Goal: Task Accomplishment & Management: Manage account settings

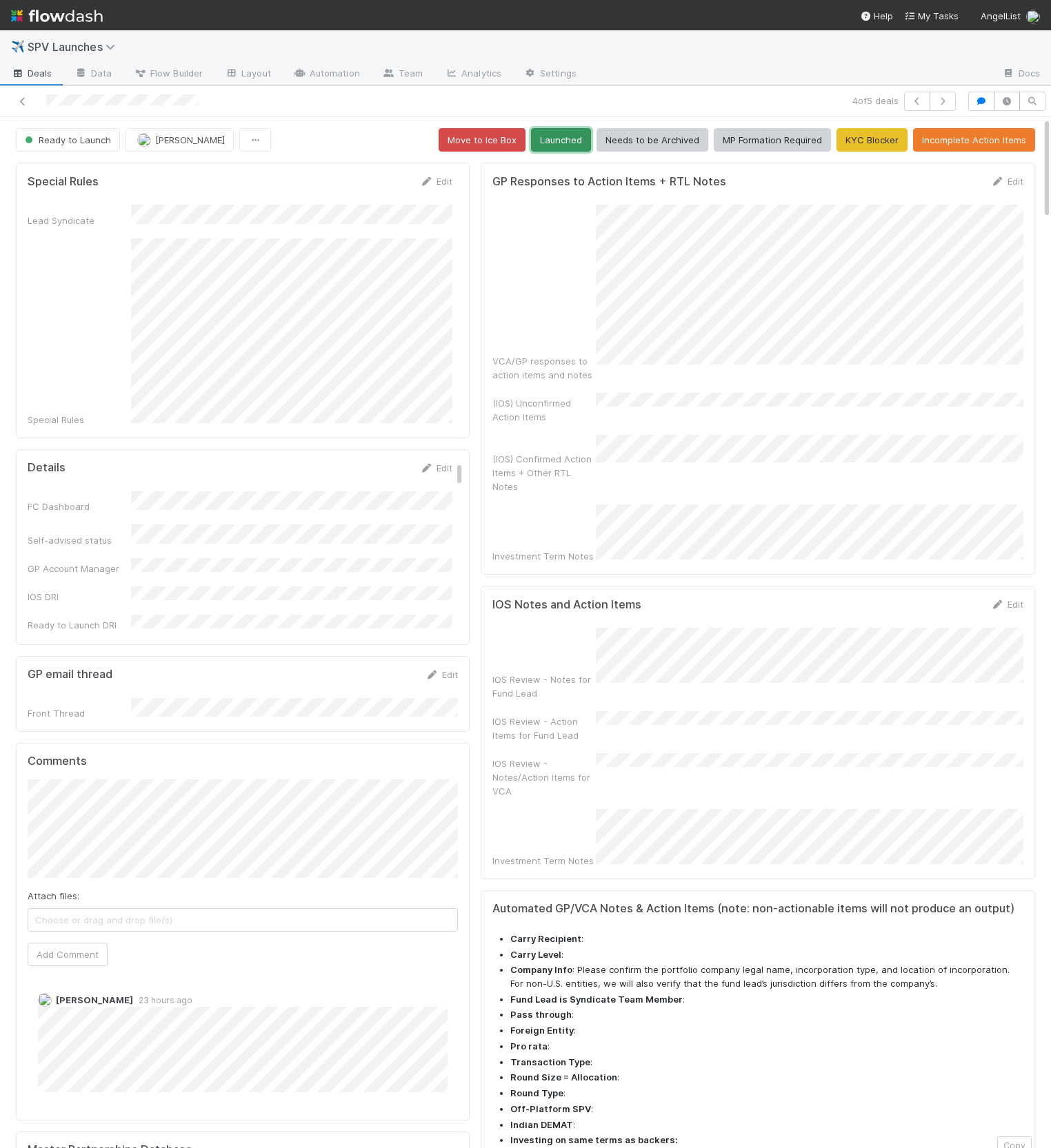
click at [559, 138] on button "Launched" at bounding box center [560, 140] width 60 height 24
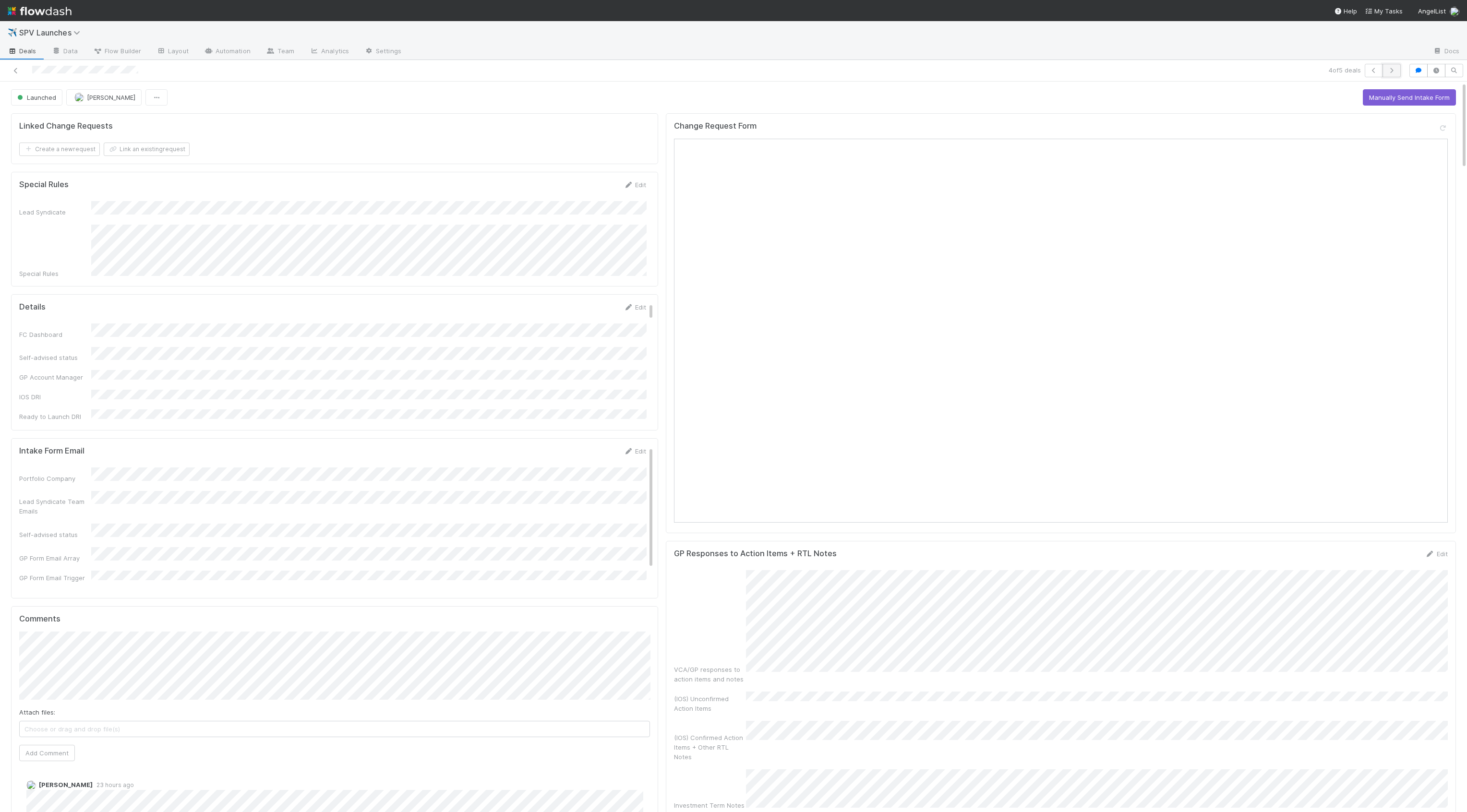
click at [1381, 69] on icon "button" at bounding box center [1391, 71] width 10 height 6
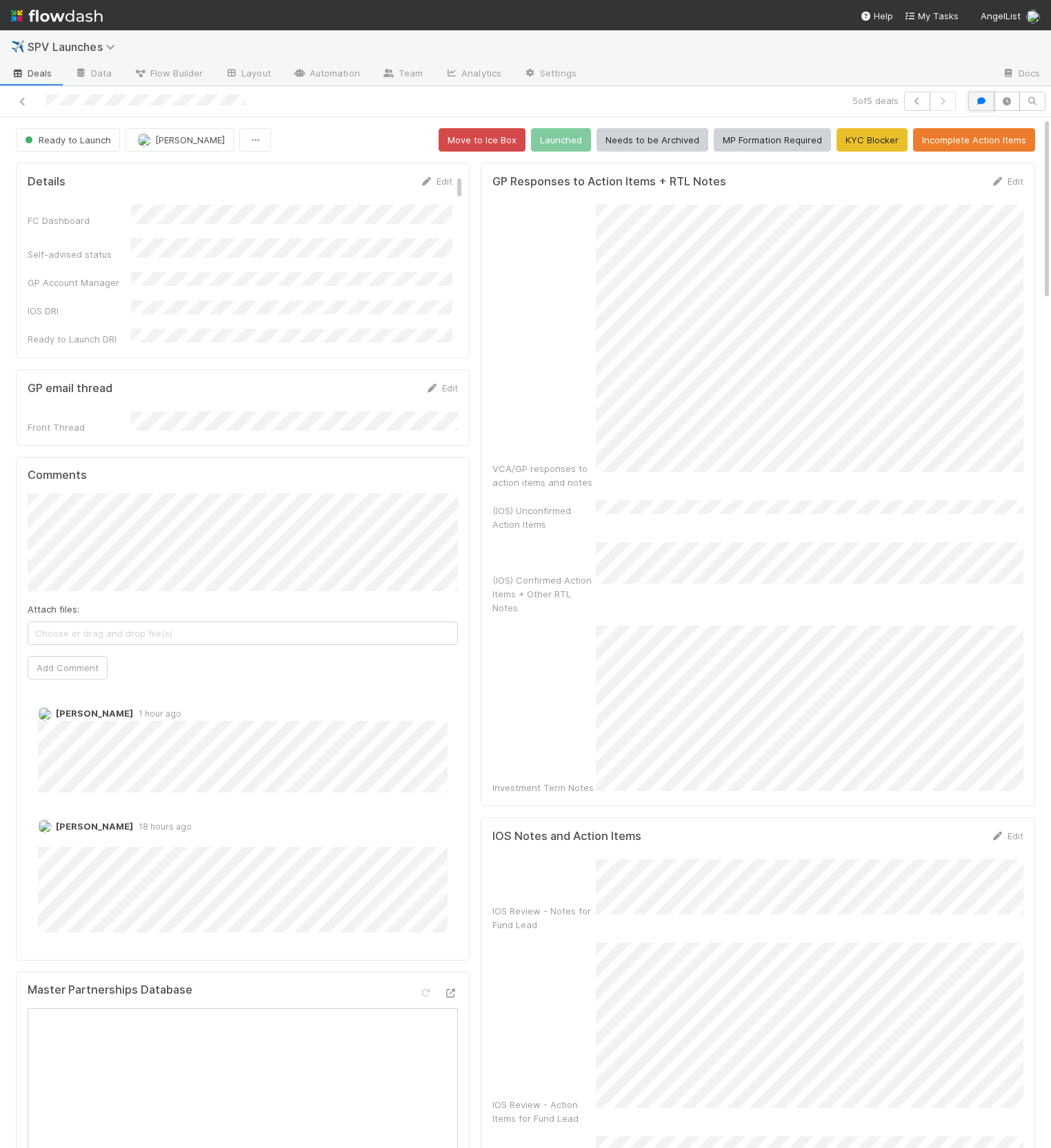
click at [979, 101] on icon "button" at bounding box center [981, 101] width 14 height 8
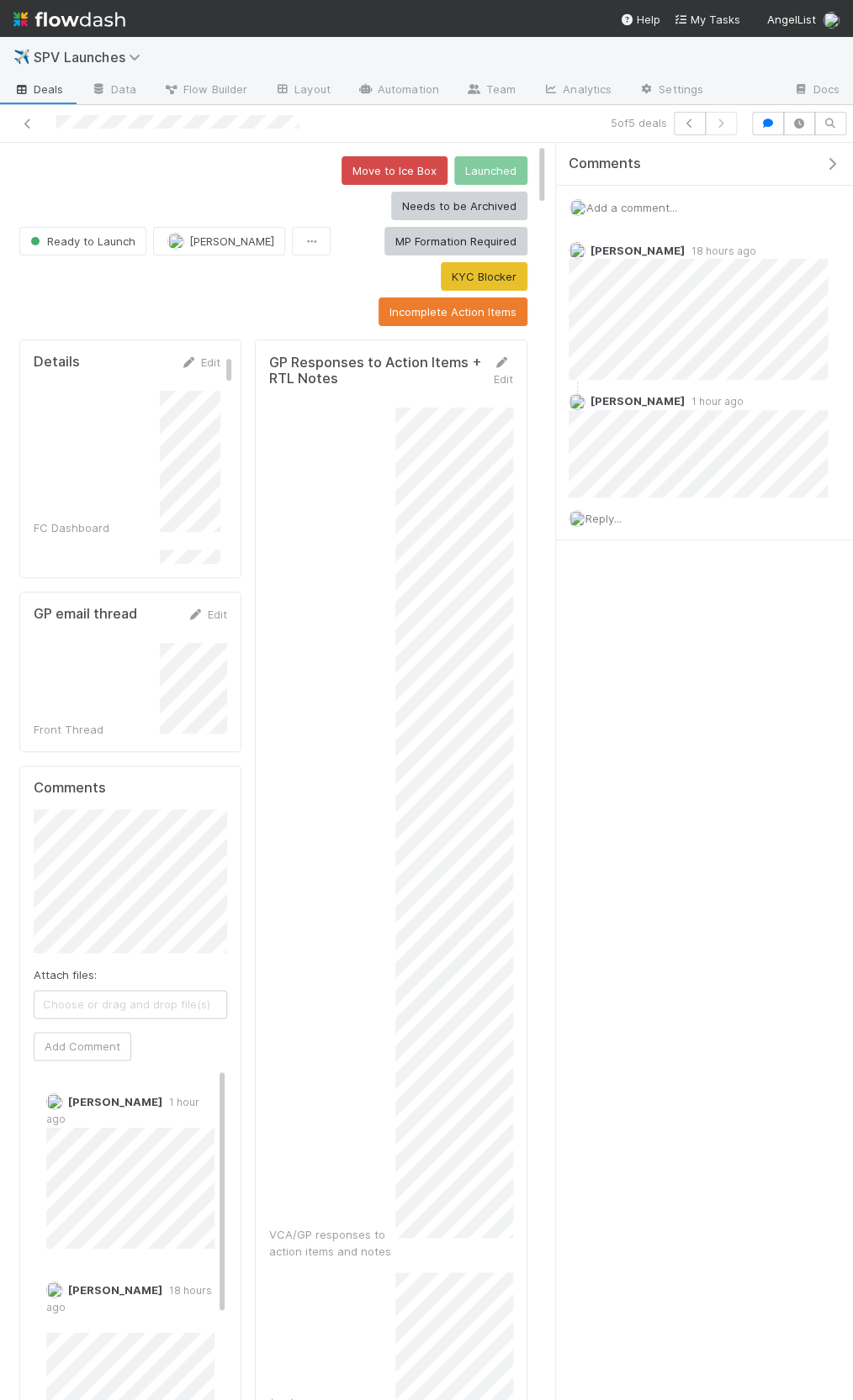
click at [827, 166] on icon "button" at bounding box center [831, 164] width 17 height 13
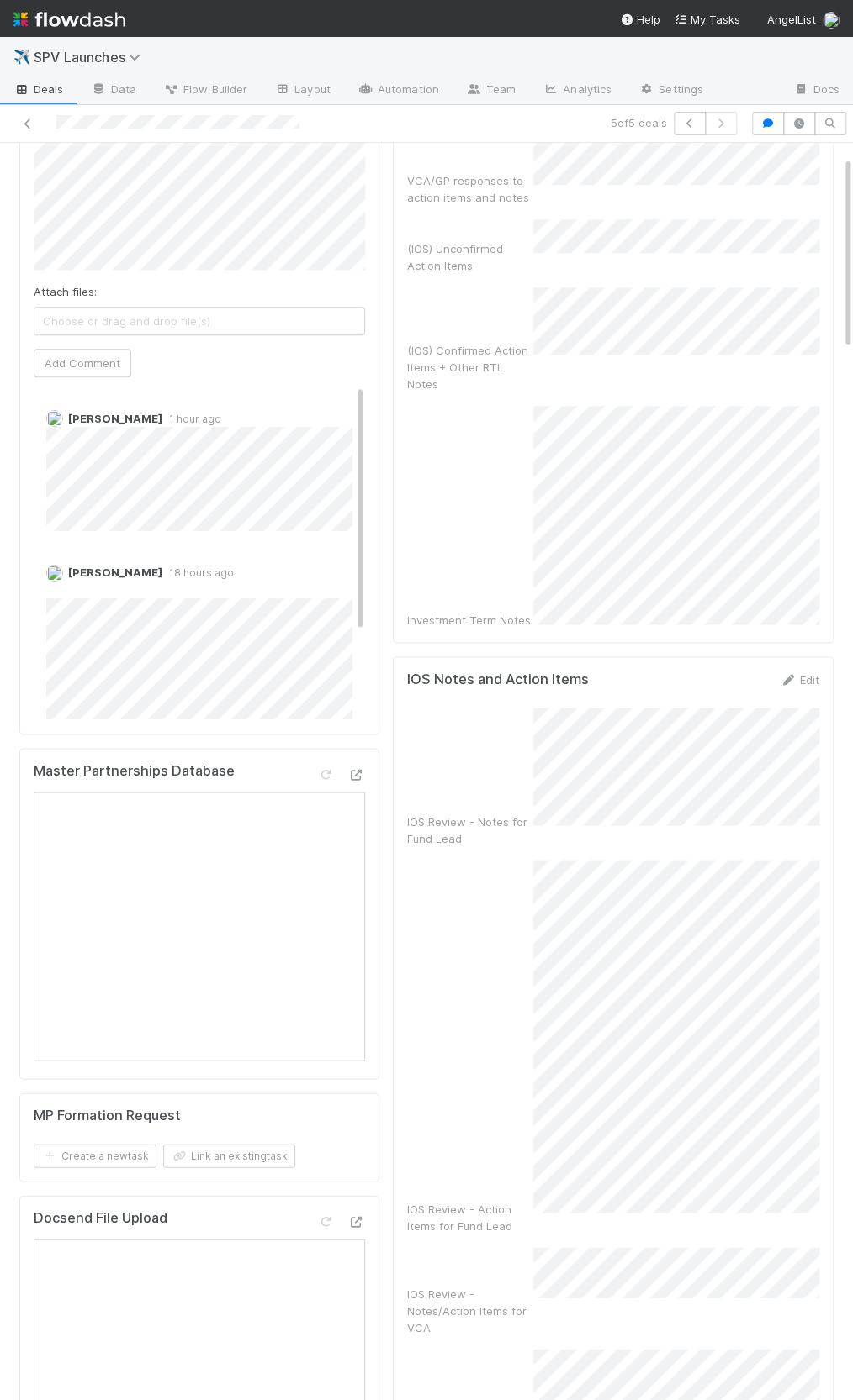
scroll to position [623, 0]
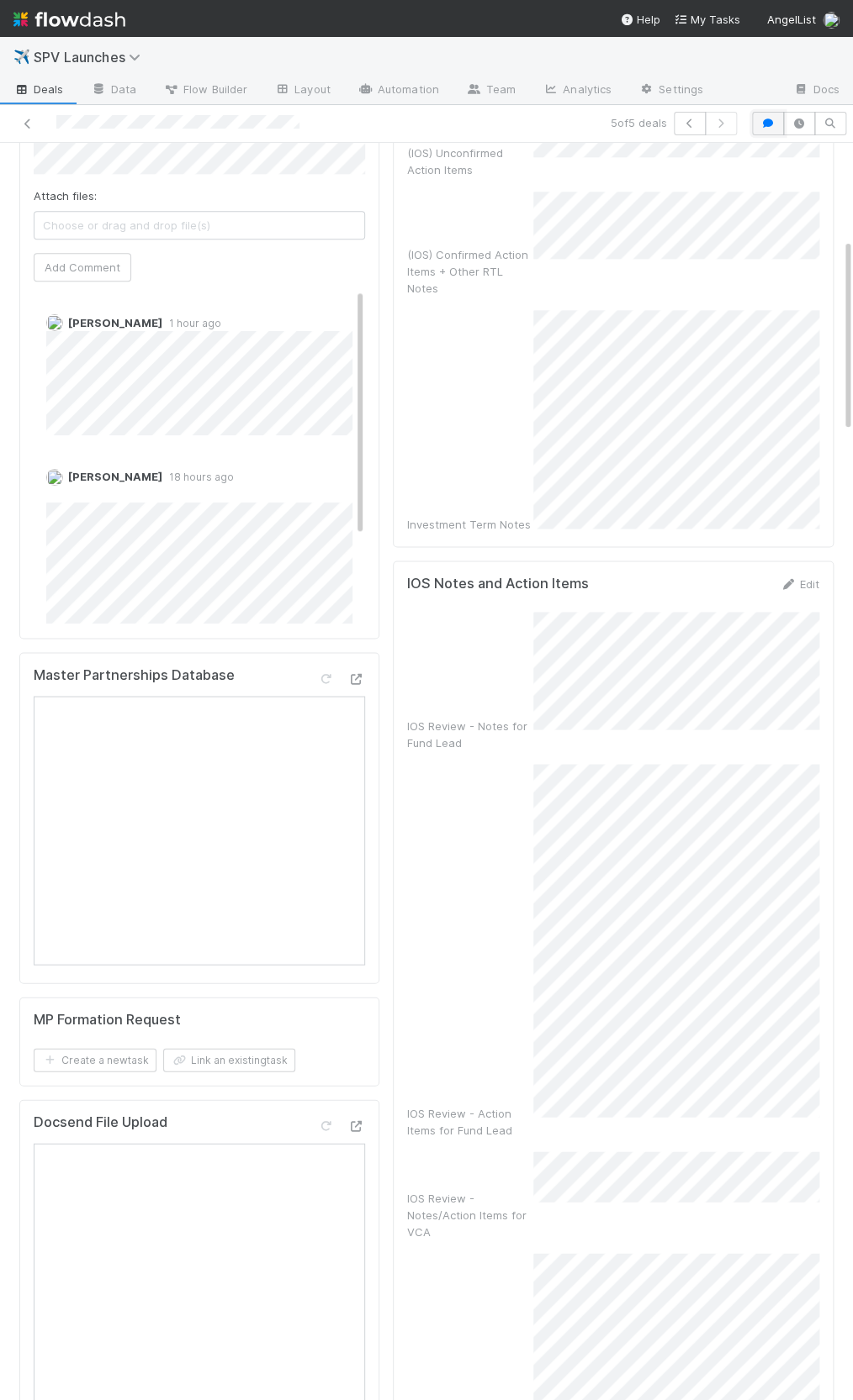
click at [765, 119] on icon "button" at bounding box center [767, 124] width 17 height 10
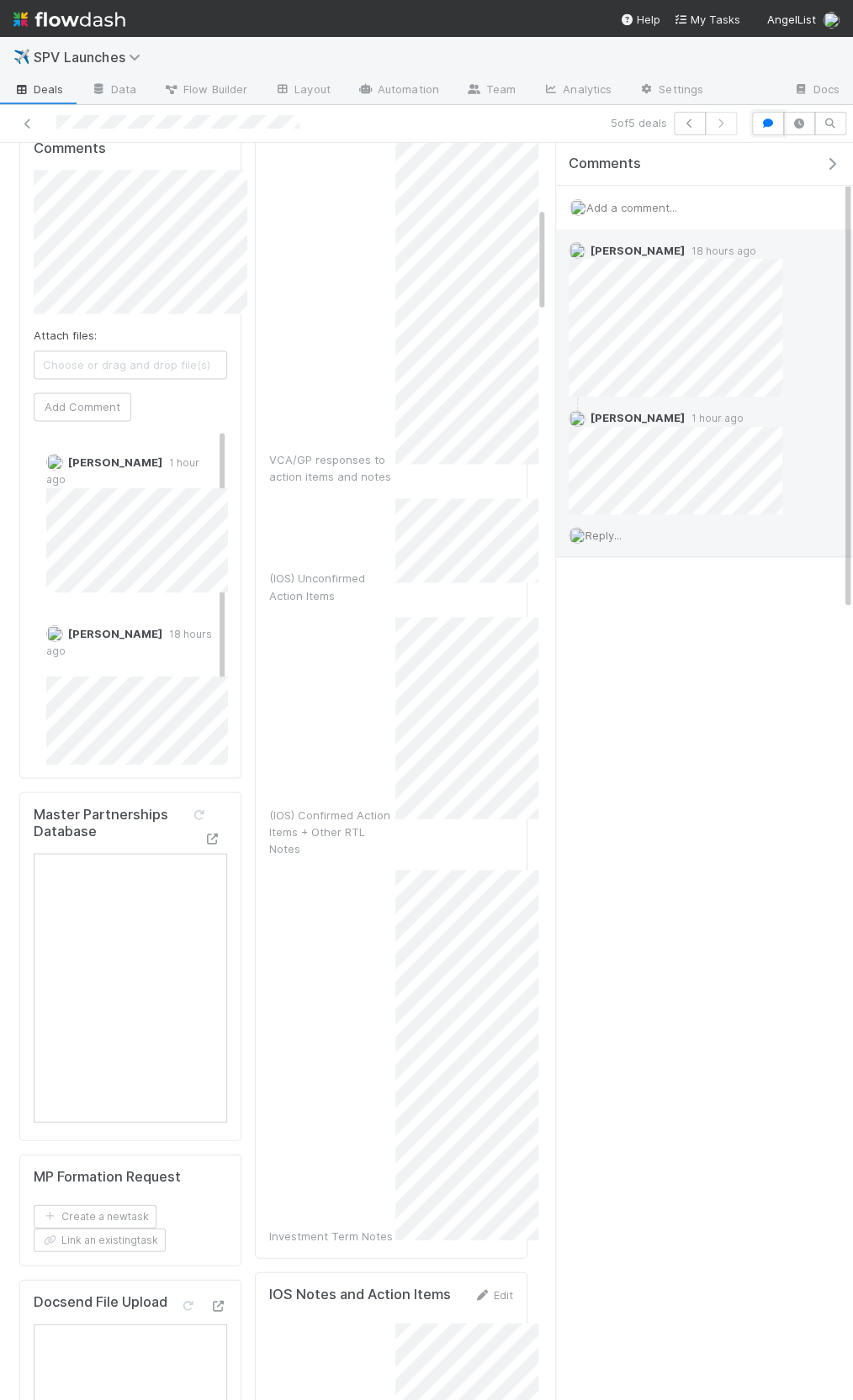
scroll to position [779, 0]
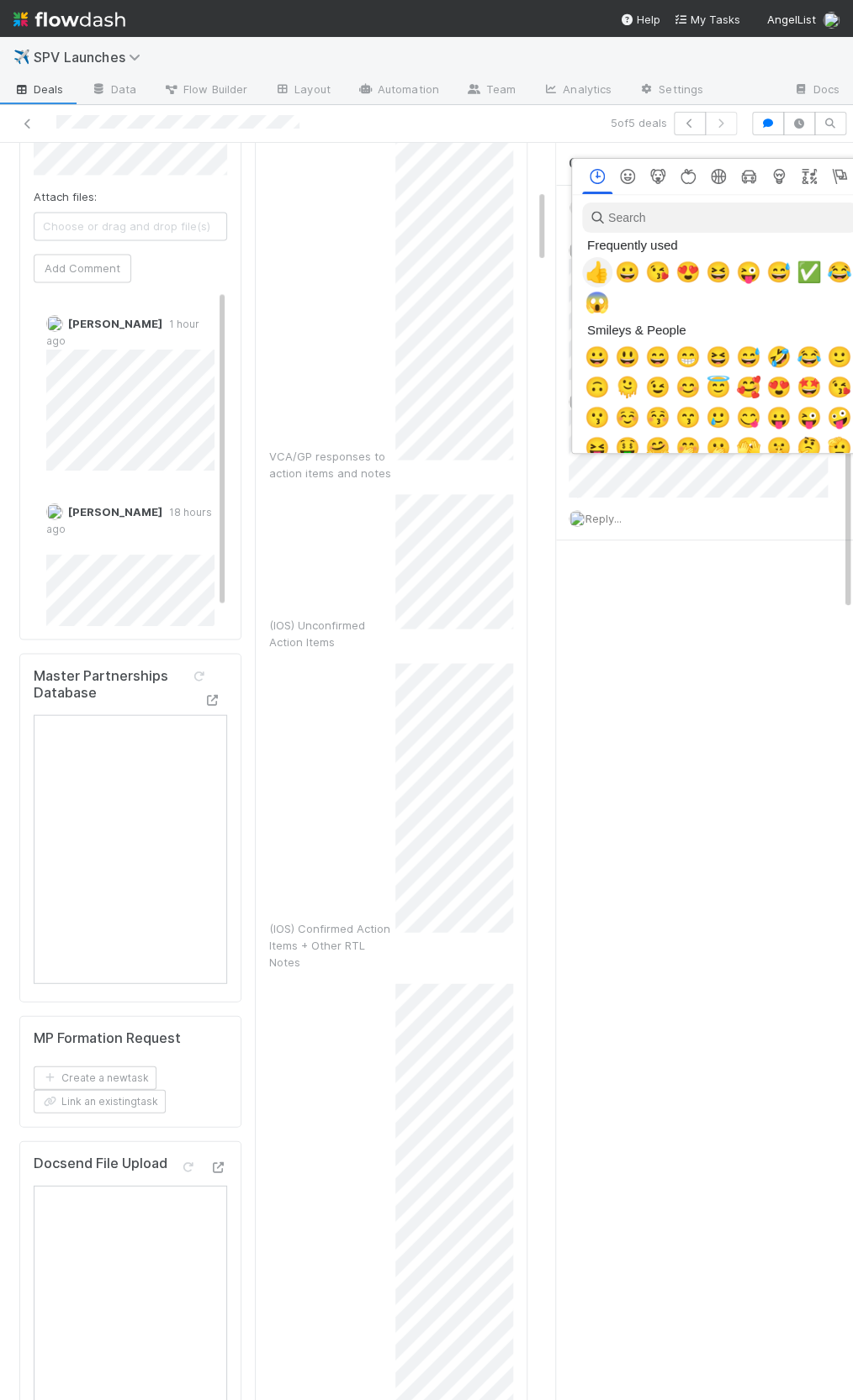
click at [596, 276] on span "👍" at bounding box center [597, 272] width 25 height 24
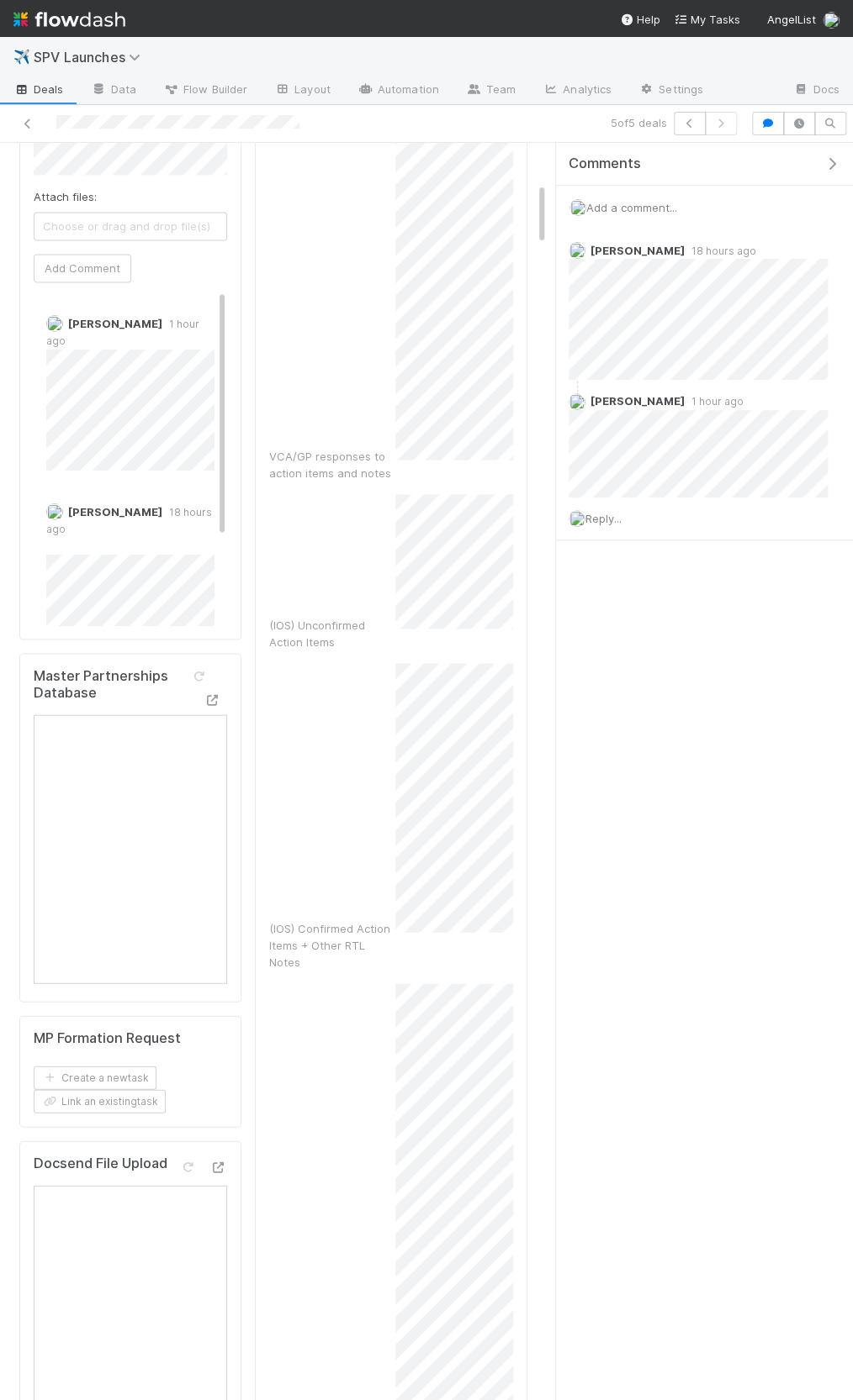
click at [824, 162] on icon "button" at bounding box center [831, 164] width 17 height 13
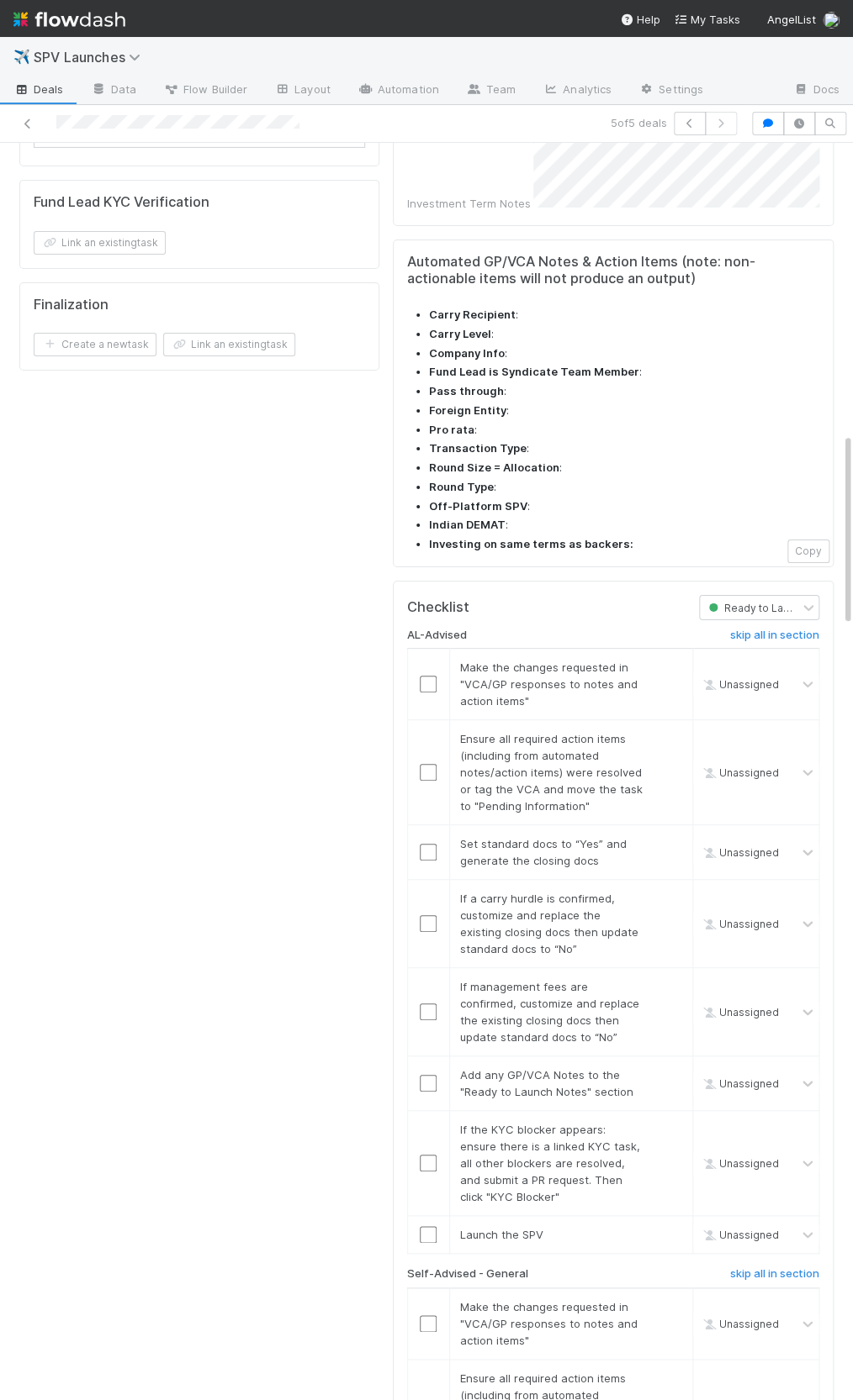
scroll to position [2024, 0]
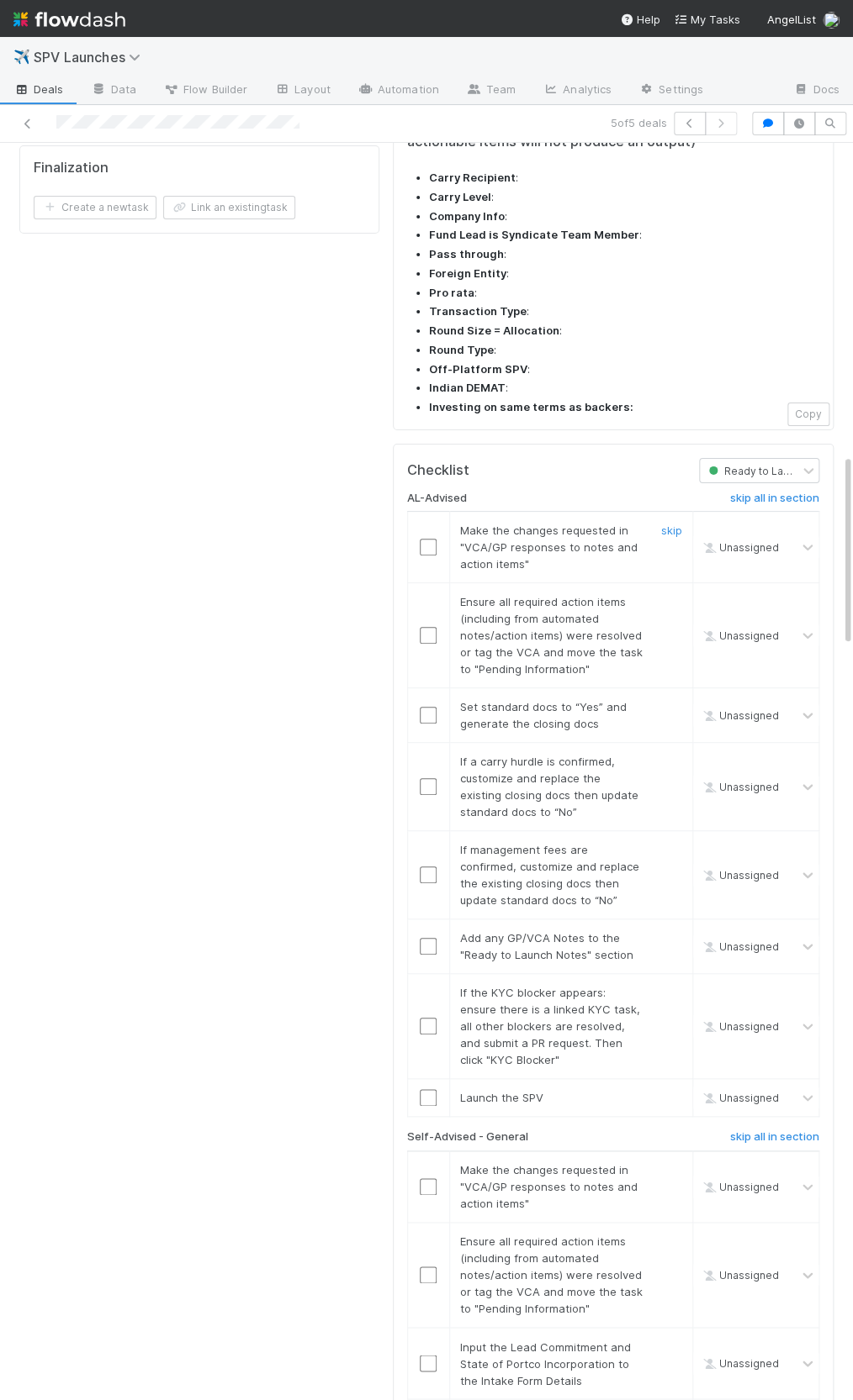
click at [420, 538] on input "checkbox" at bounding box center [428, 546] width 17 height 17
drag, startPoint x: 425, startPoint y: 470, endPoint x: 446, endPoint y: 432, distance: 43.4
click at [425, 627] on input "checkbox" at bounding box center [428, 635] width 17 height 17
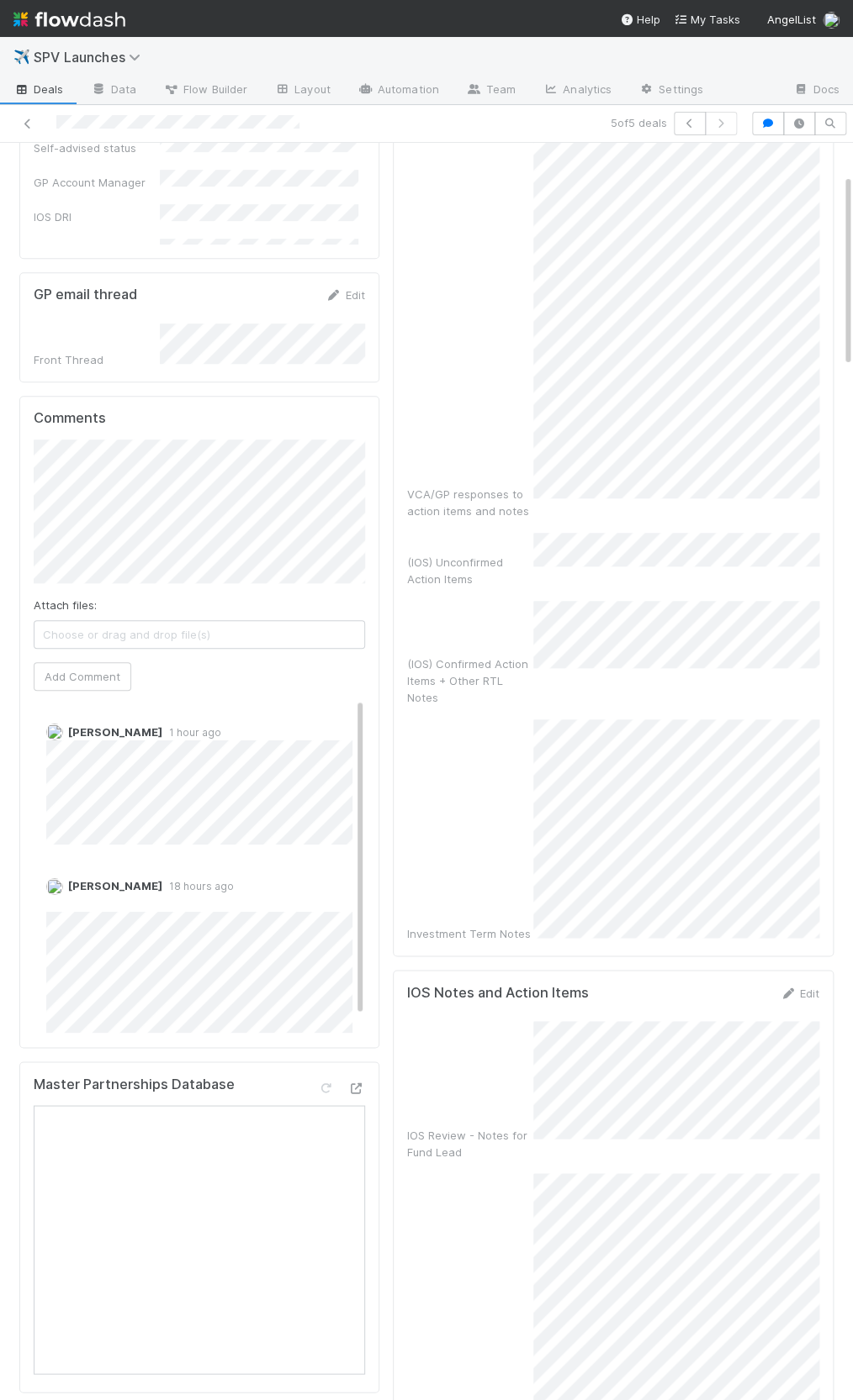
scroll to position [0, 0]
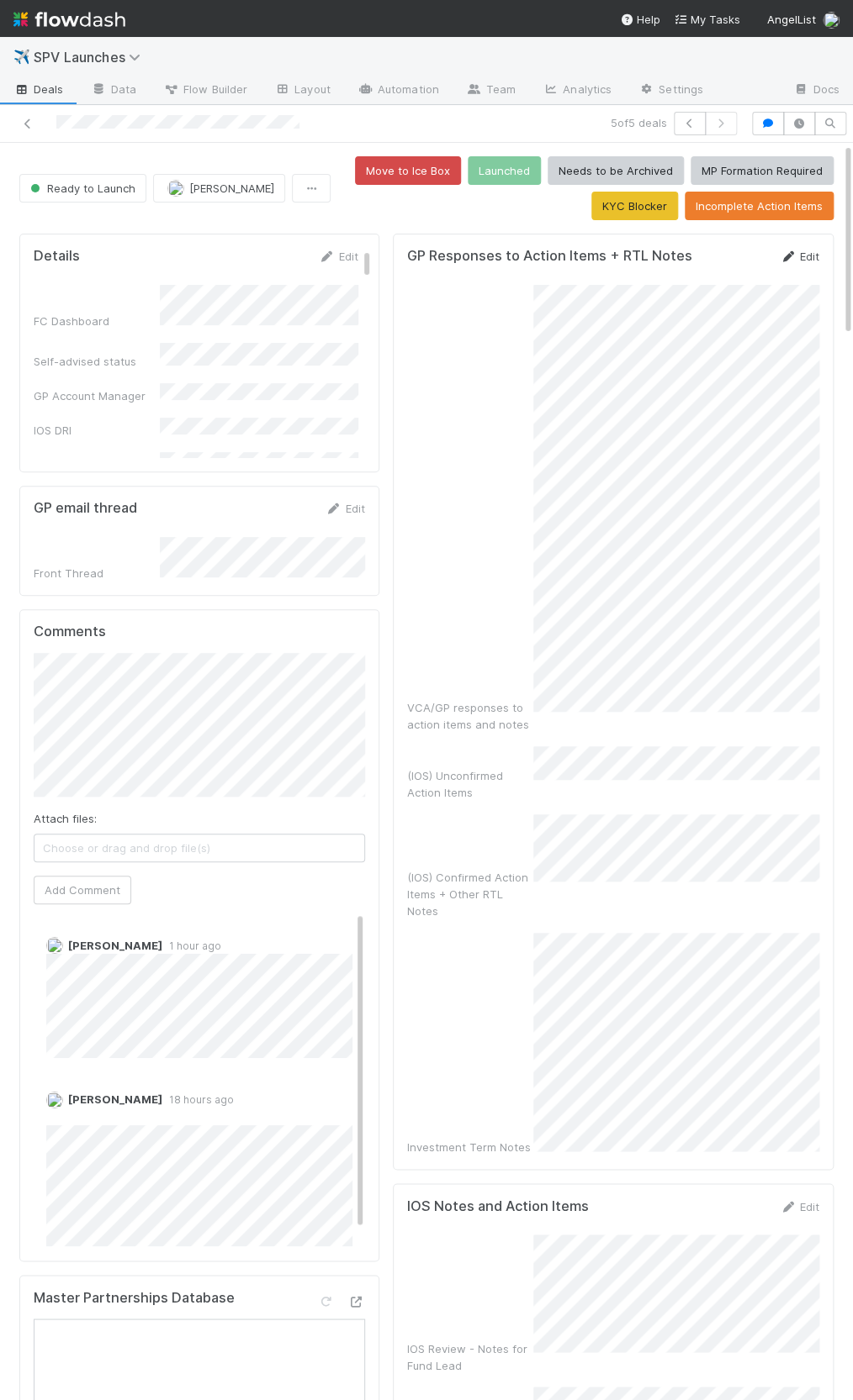
click at [799, 251] on link "Edit" at bounding box center [799, 255] width 40 height 13
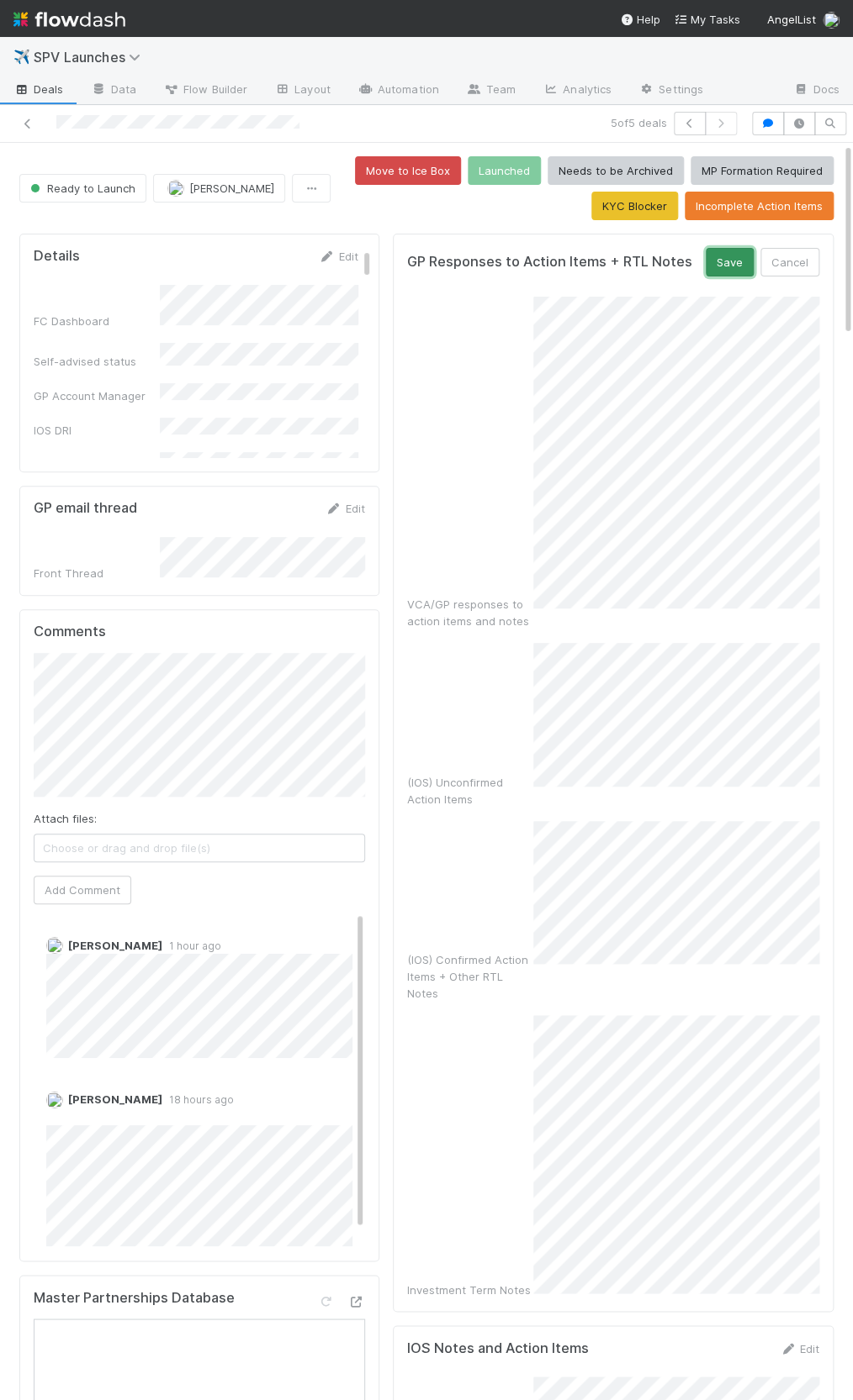
click at [733, 249] on button "Save" at bounding box center [729, 262] width 48 height 29
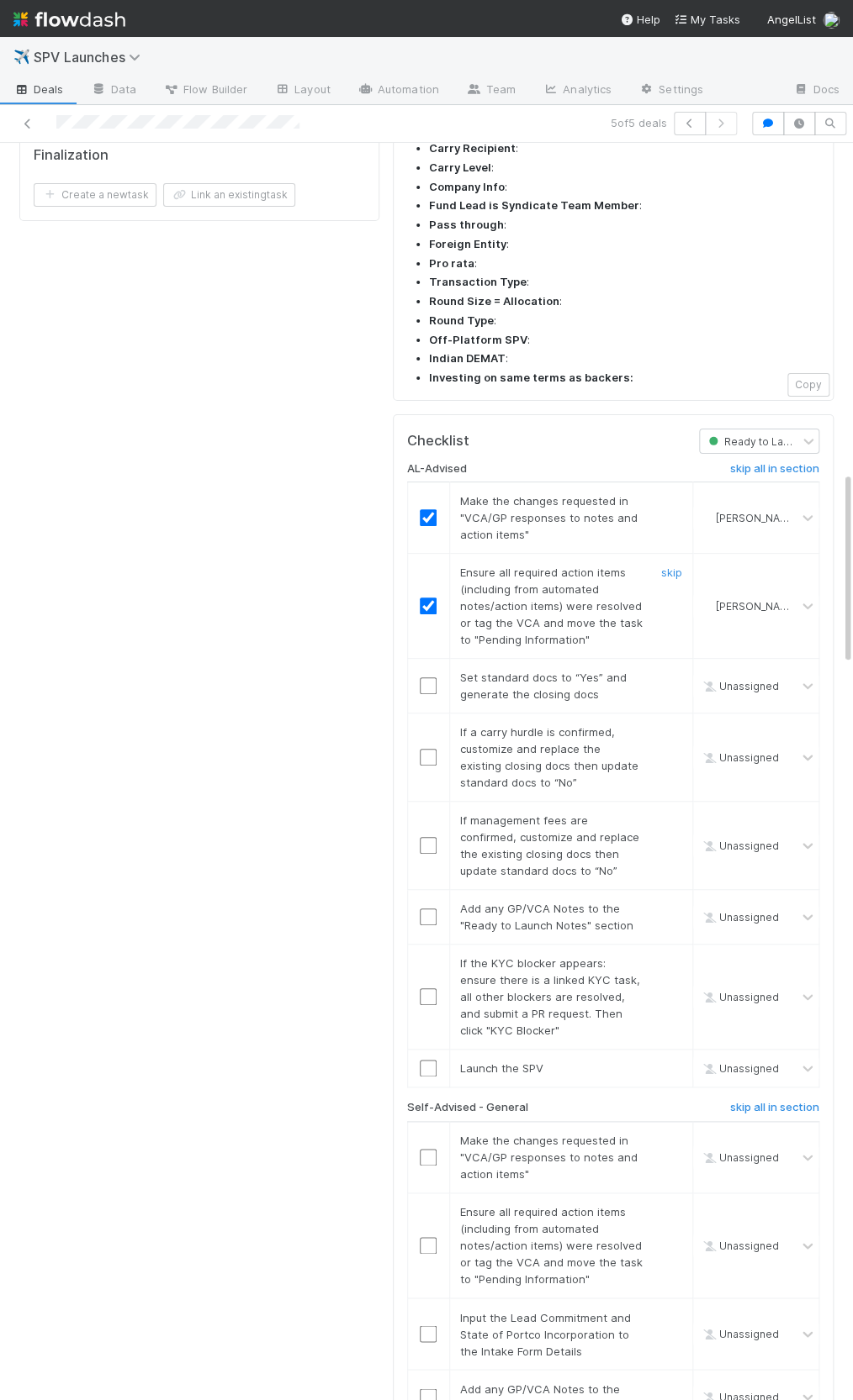
scroll to position [2192, 0]
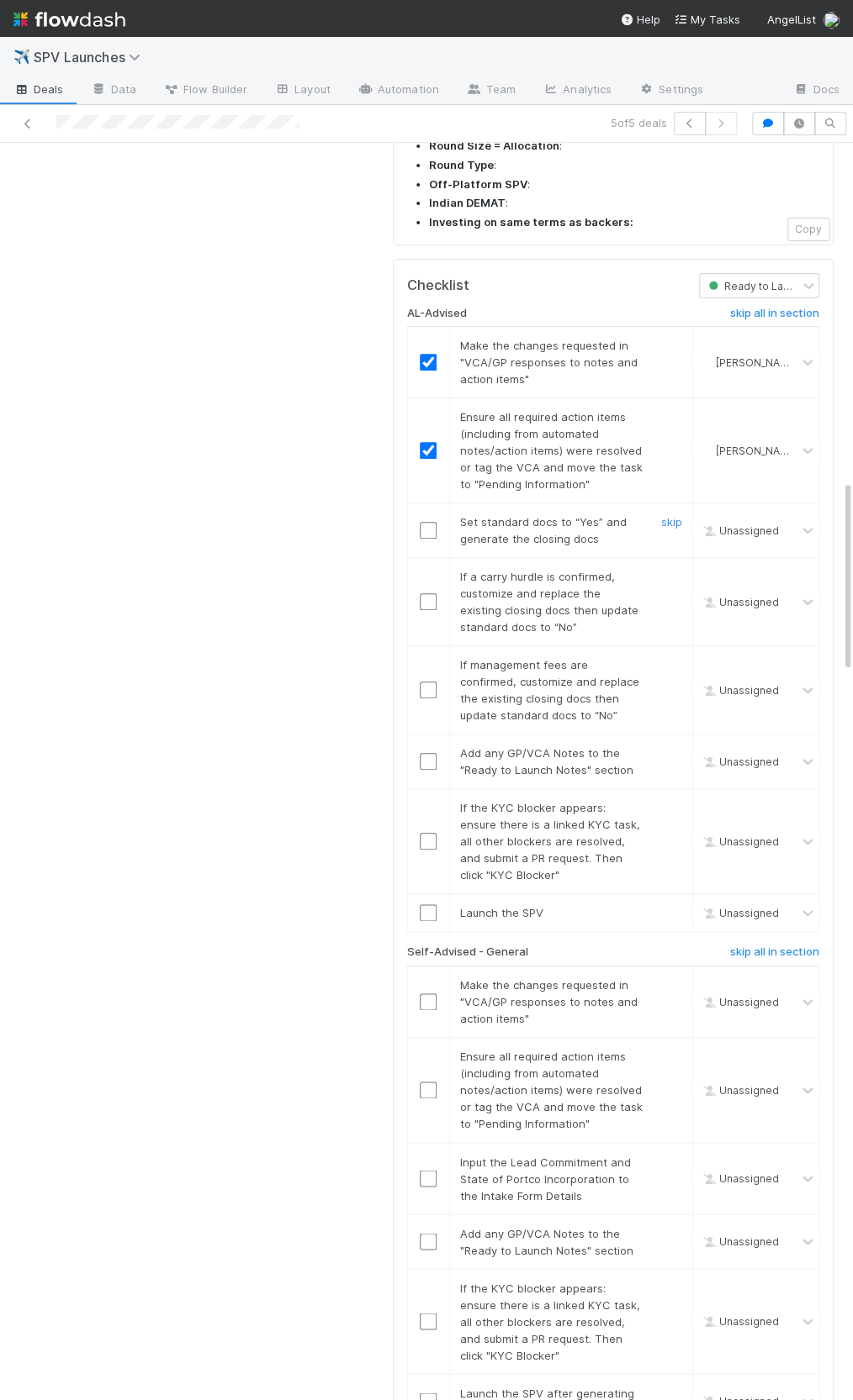
click at [426, 522] on input "checkbox" at bounding box center [428, 529] width 17 height 17
click at [666, 570] on link "skip" at bounding box center [671, 576] width 21 height 13
click at [663, 646] on td "If management fees are confirmed, customize and replace the existing closing do…" at bounding box center [571, 690] width 243 height 89
click at [666, 658] on link "skip" at bounding box center [671, 664] width 21 height 13
click at [427, 522] on input "checkbox" at bounding box center [428, 529] width 17 height 17
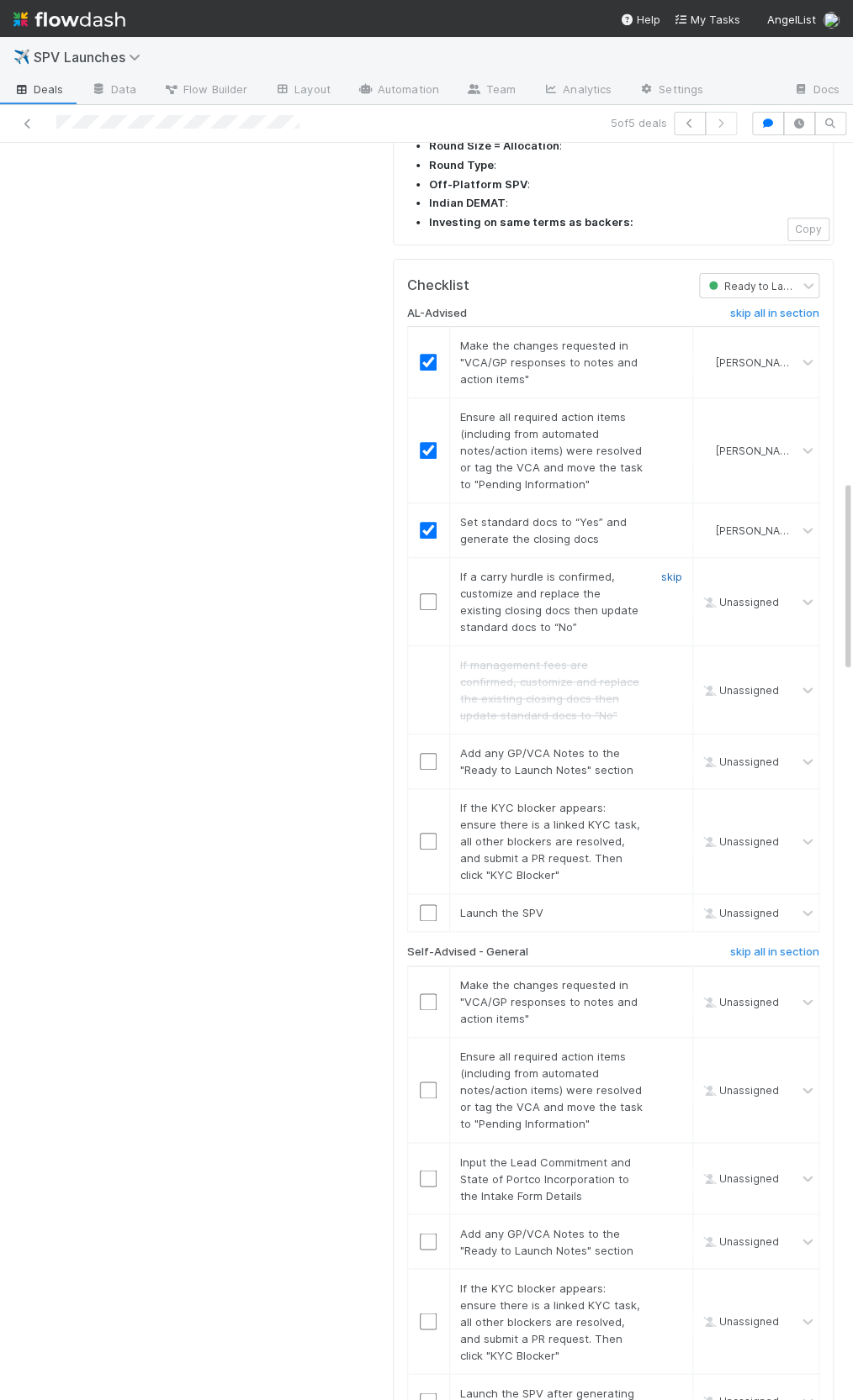
click at [668, 570] on link "skip" at bounding box center [671, 576] width 21 height 13
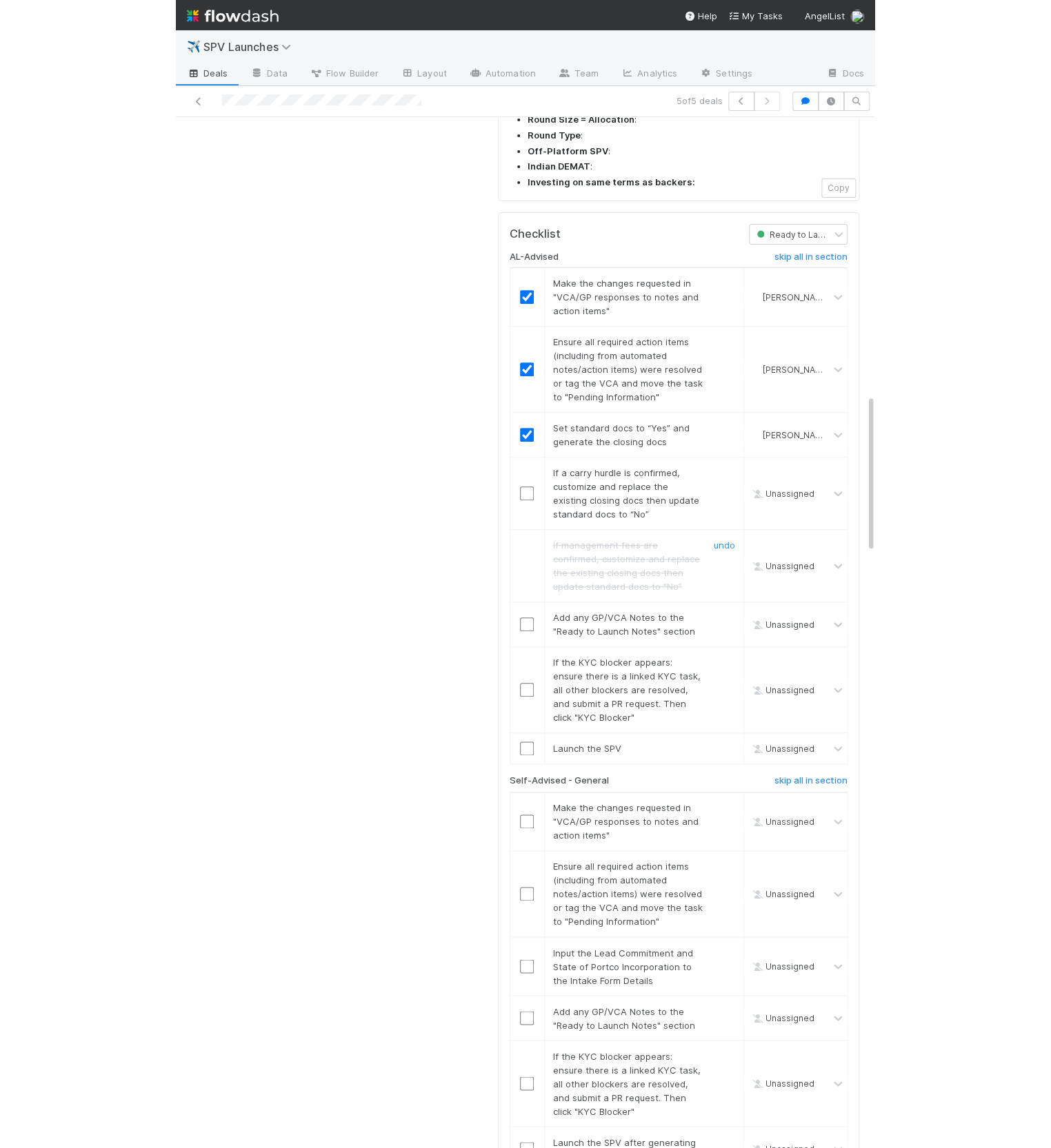
scroll to position [1888, 0]
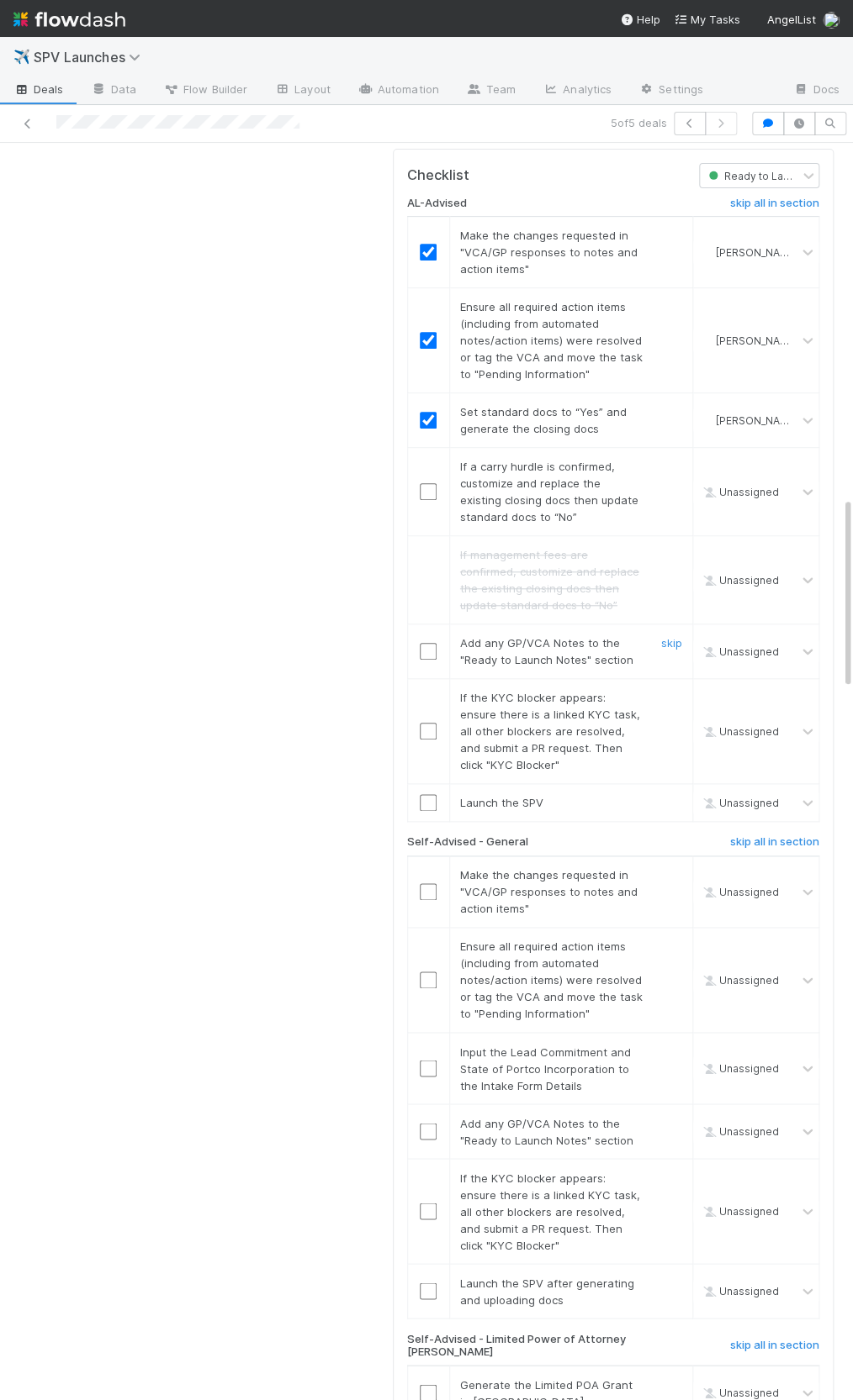
click at [433, 643] on input "checkbox" at bounding box center [428, 651] width 17 height 17
click at [670, 691] on link "skip" at bounding box center [671, 697] width 21 height 13
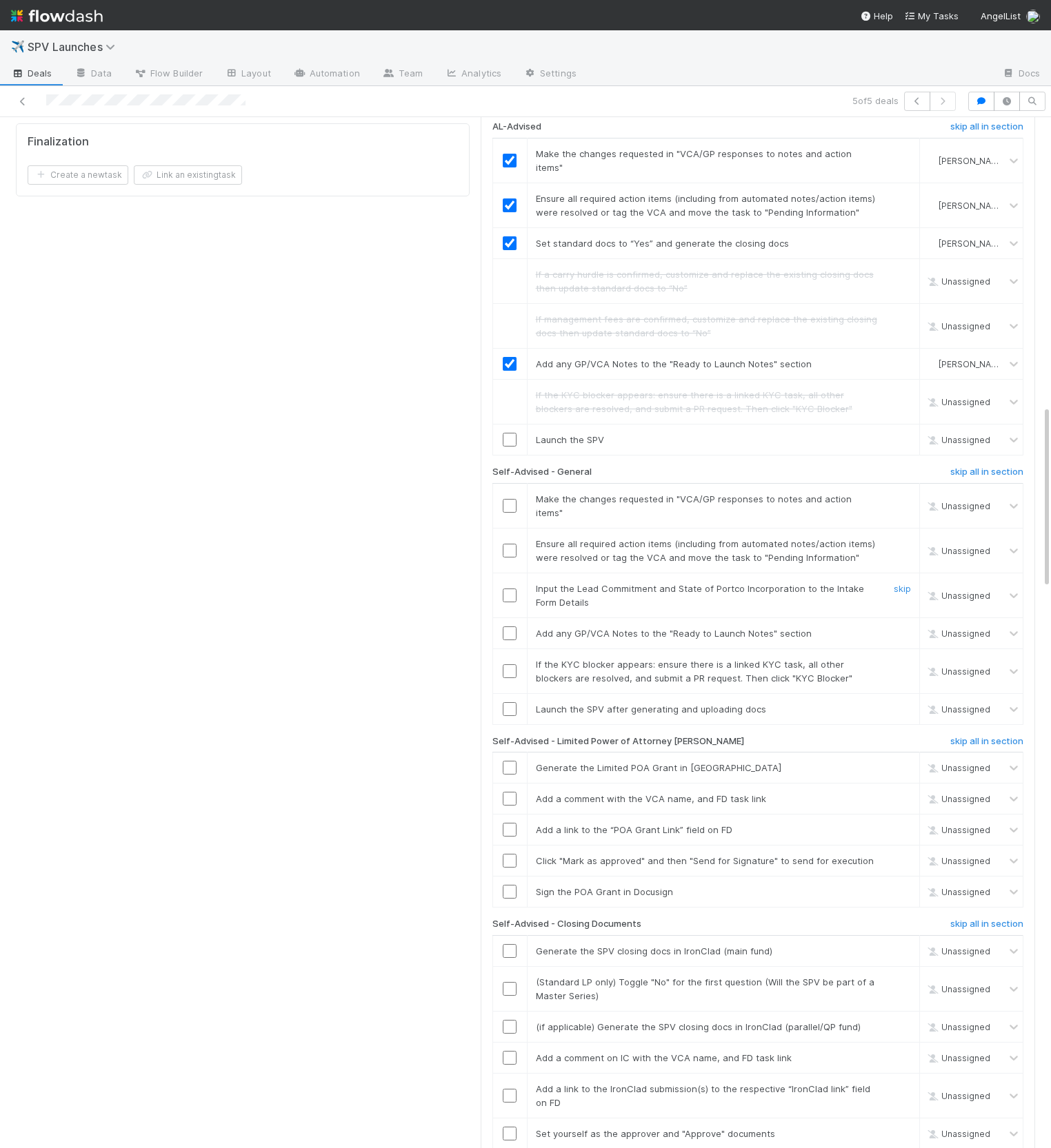
scroll to position [1523, 0]
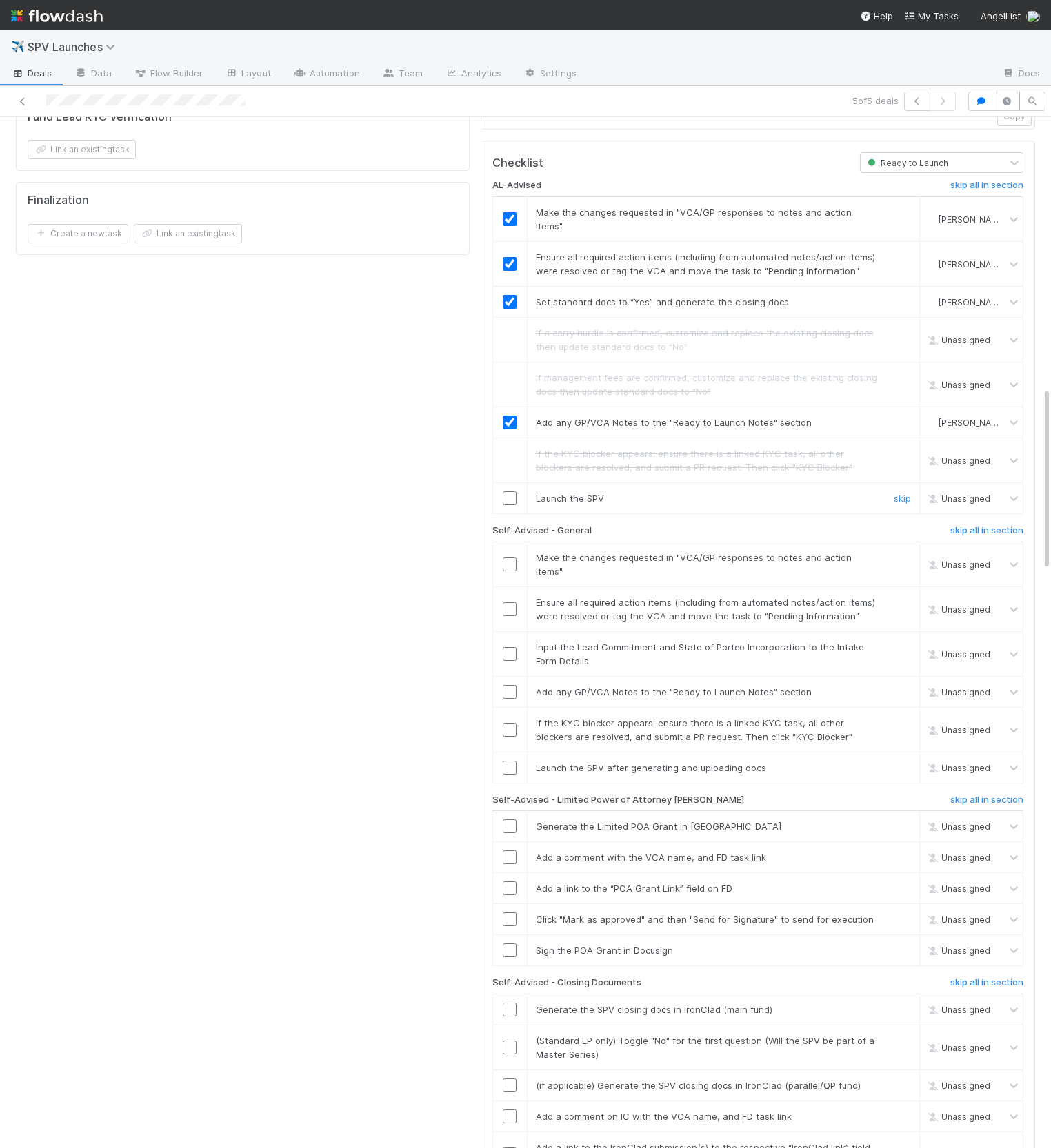
click at [511, 491] on input "checkbox" at bounding box center [509, 498] width 14 height 14
click at [968, 525] on h6 "skip all in section" at bounding box center [986, 530] width 73 height 11
click at [988, 795] on h6 "skip all in section" at bounding box center [986, 800] width 73 height 11
click at [974, 977] on h6 "skip all in section" at bounding box center [986, 982] width 73 height 11
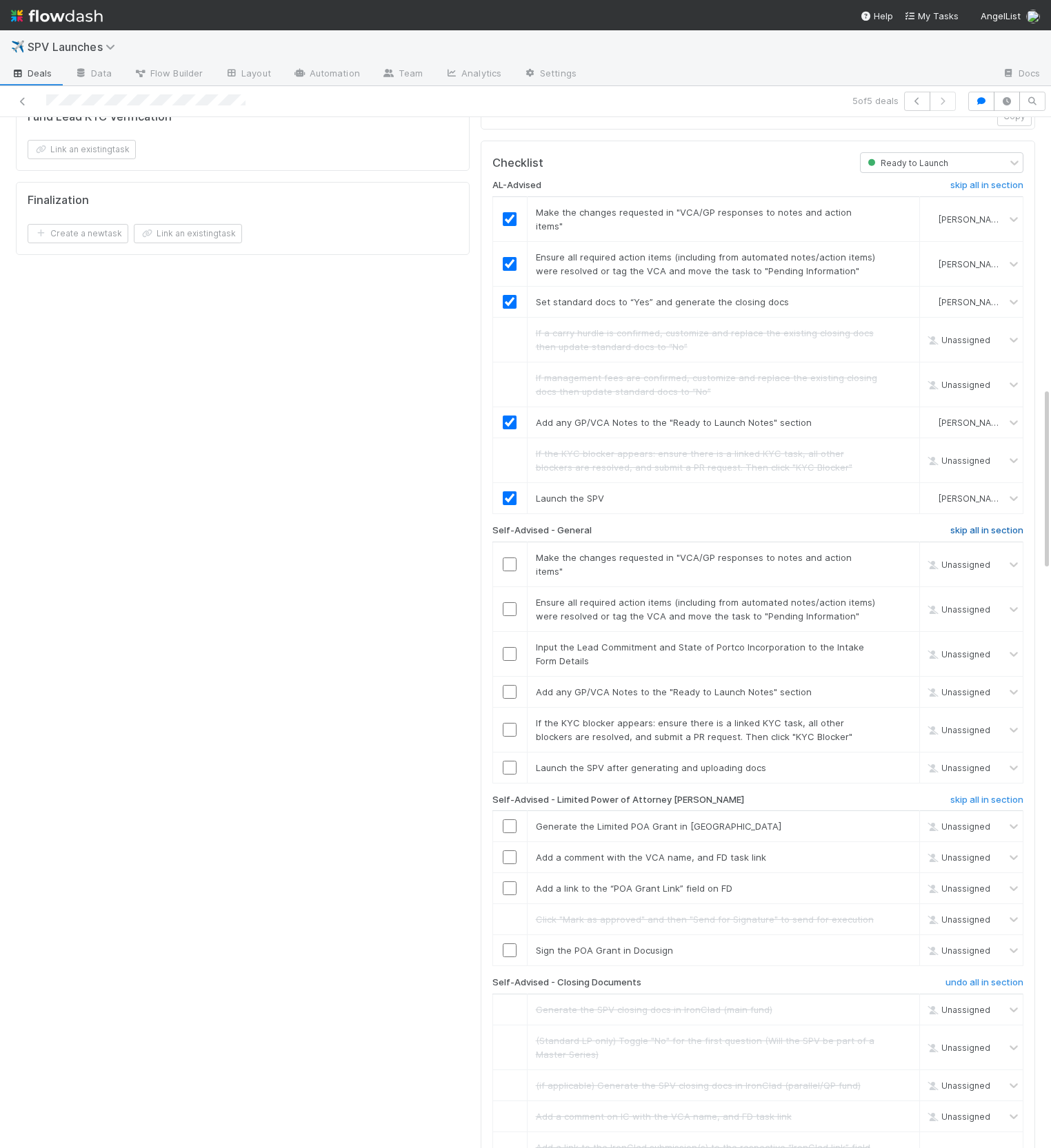
click at [969, 525] on h6 "skip all in section" at bounding box center [986, 530] width 73 height 11
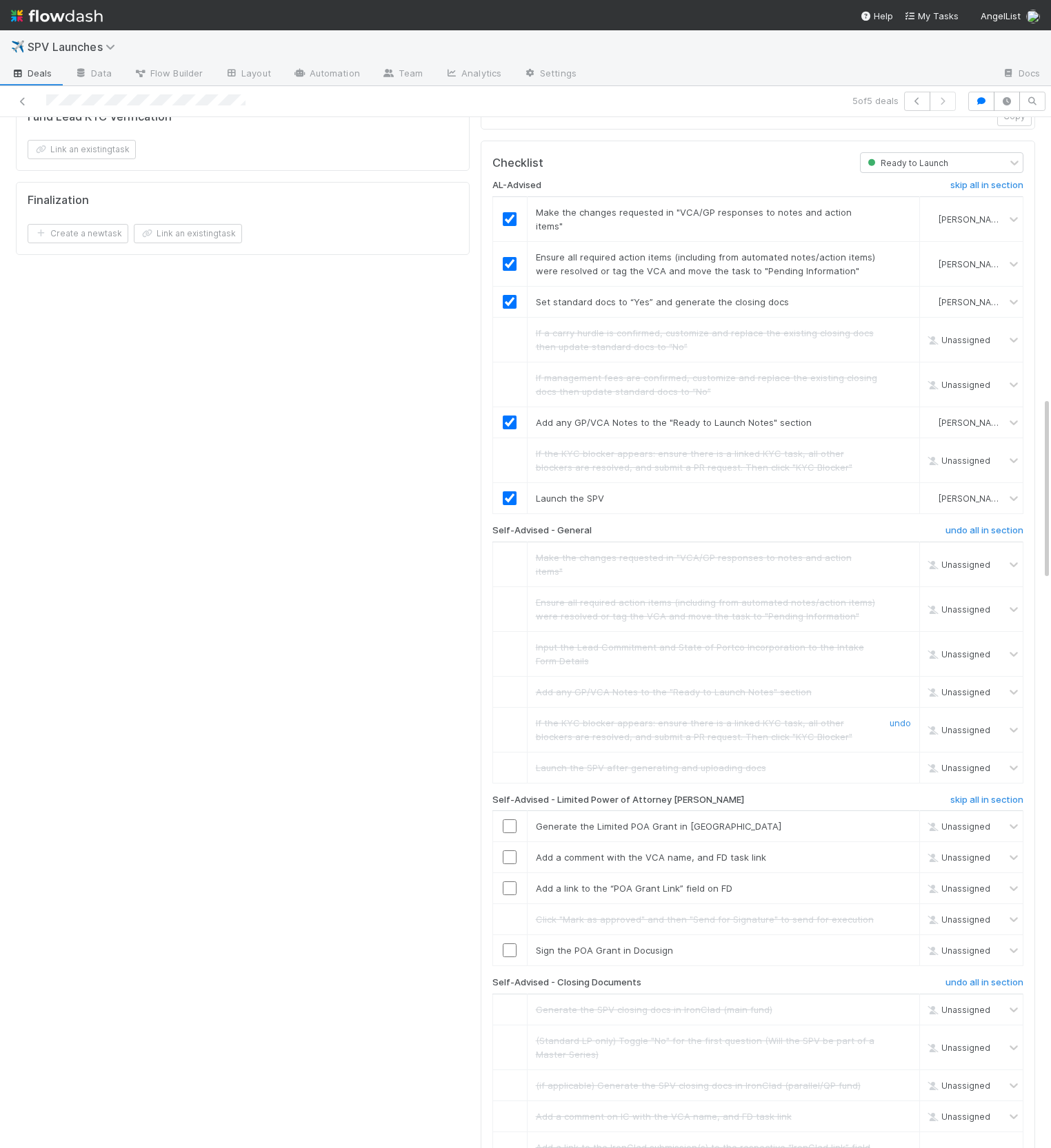
scroll to position [1577, 0]
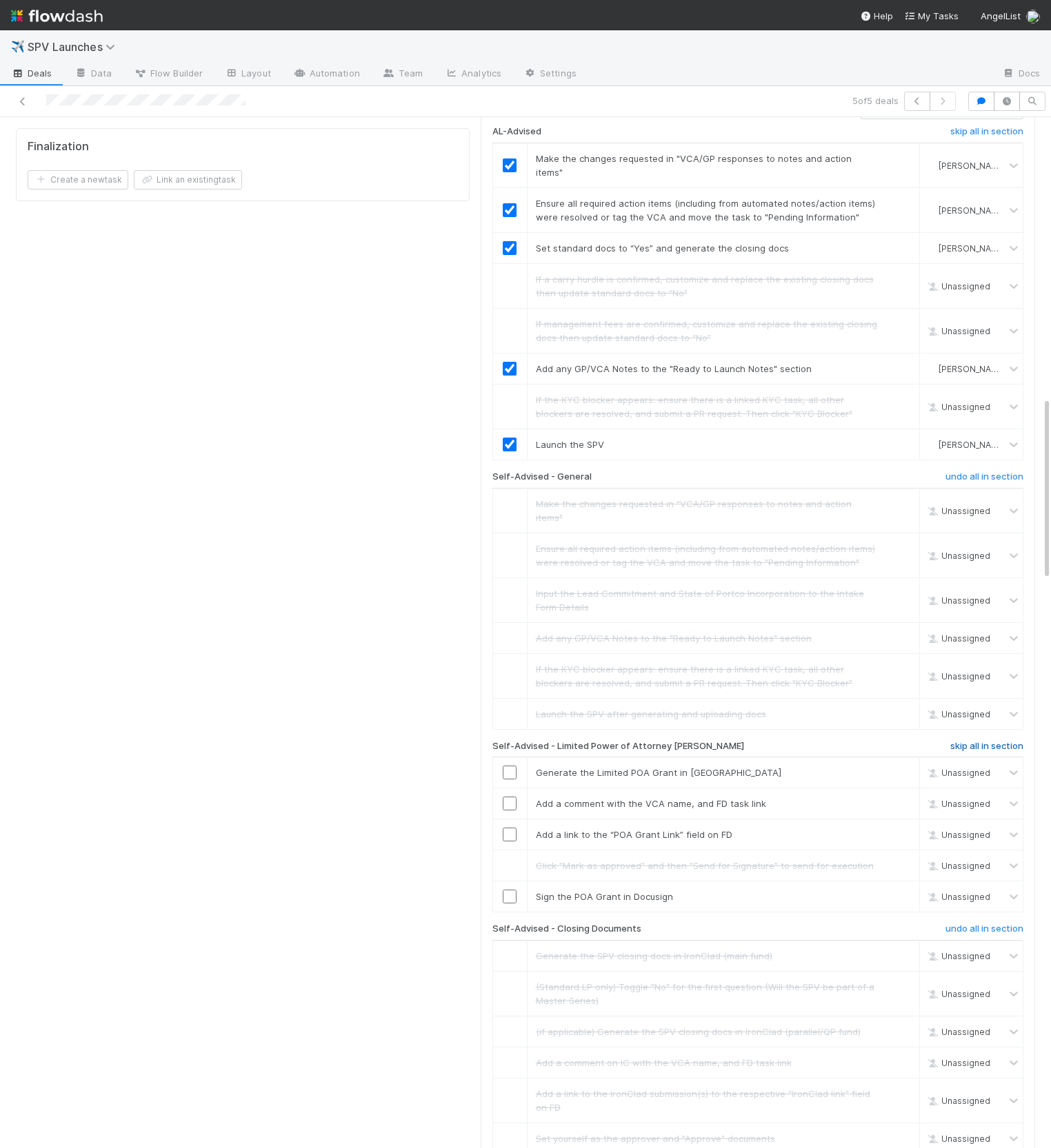
click at [964, 741] on h6 "skip all in section" at bounding box center [986, 746] width 73 height 11
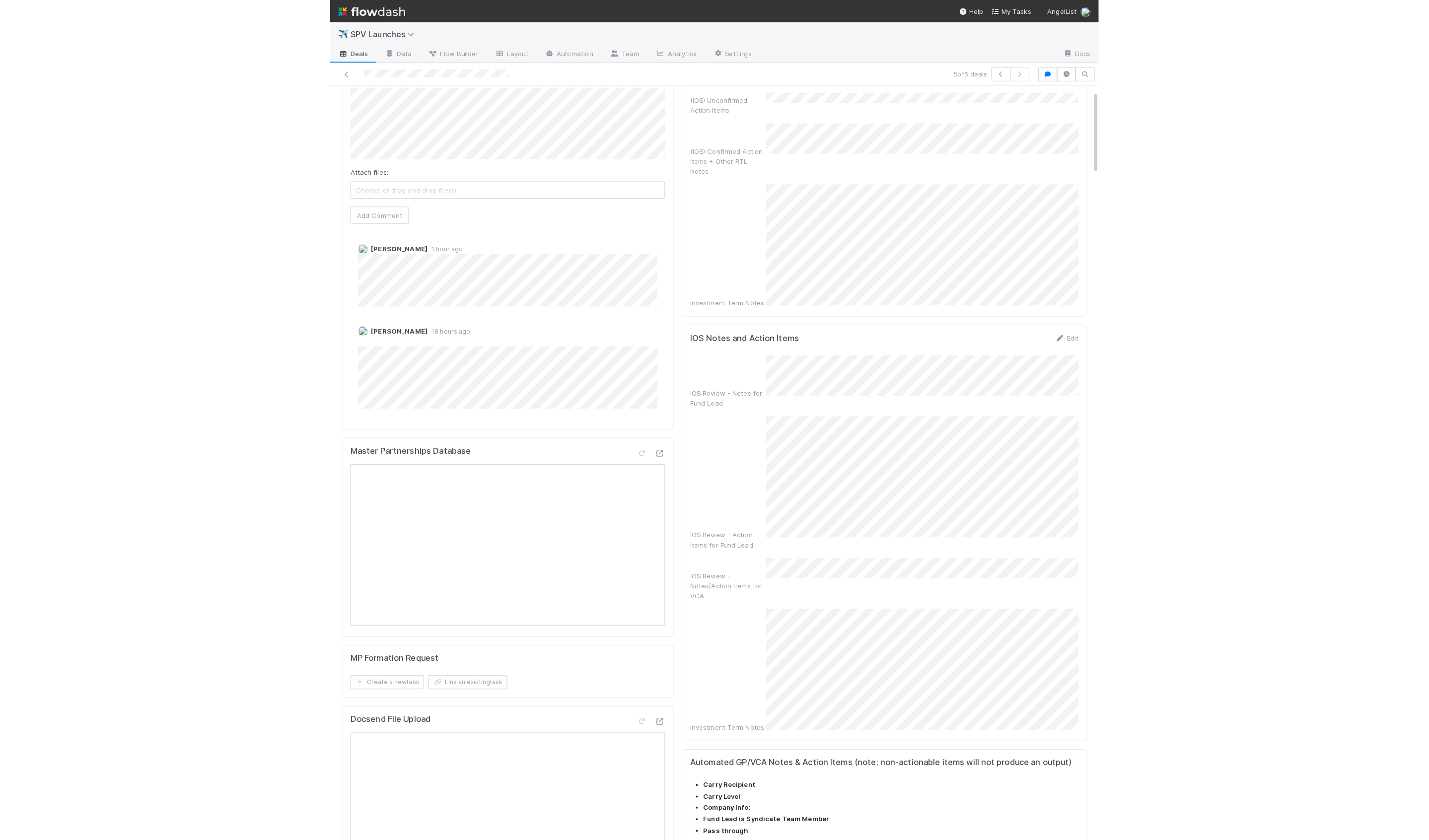
scroll to position [0, 0]
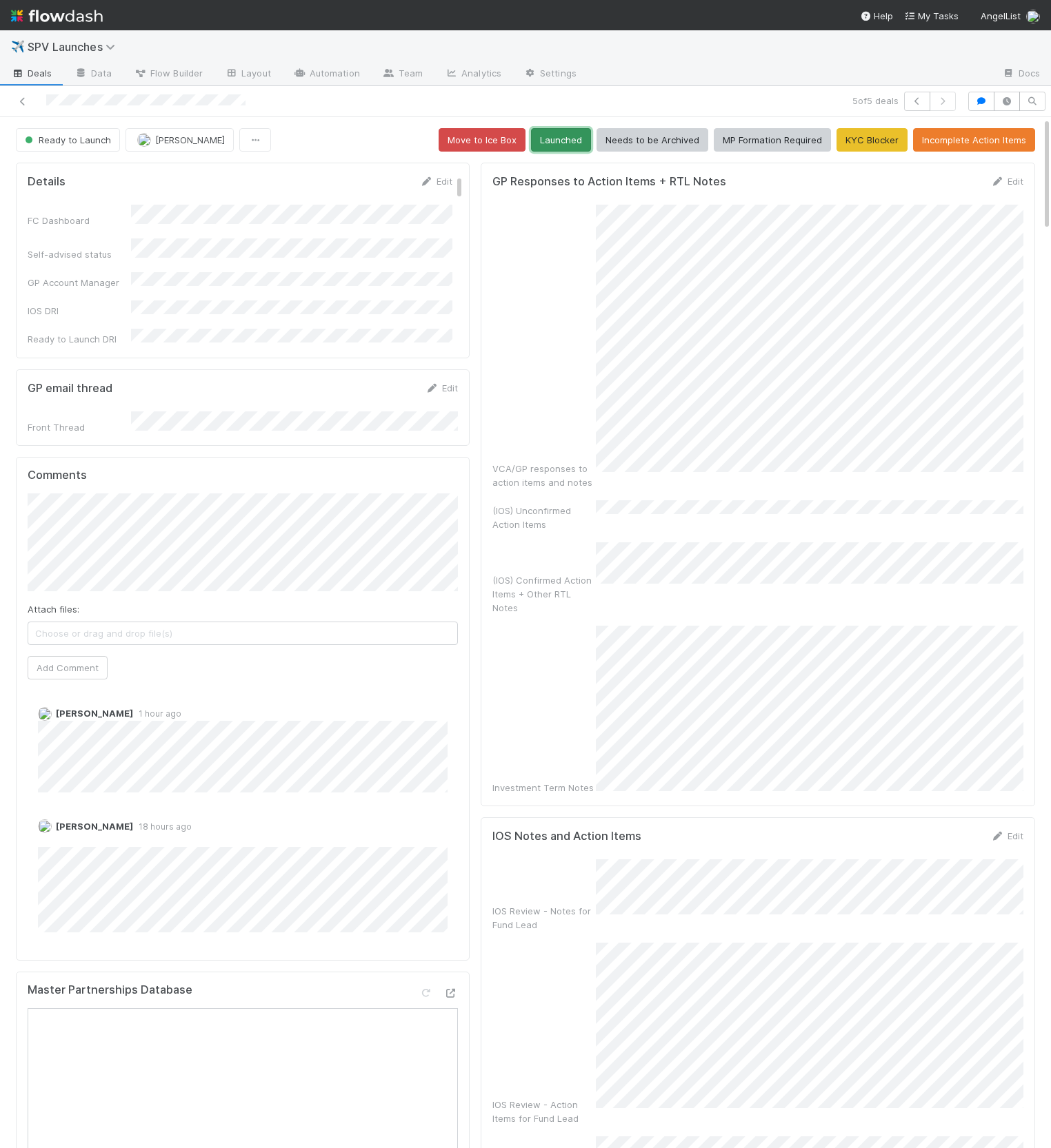
click at [568, 146] on button "Launched" at bounding box center [560, 140] width 60 height 24
